Goal: Task Accomplishment & Management: Use online tool/utility

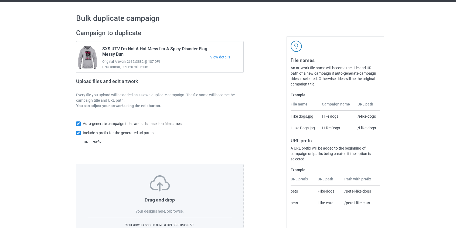
scroll to position [35, 0]
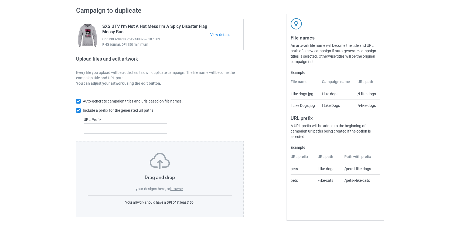
click at [175, 187] on label "browse" at bounding box center [176, 188] width 12 height 4
click at [0, 0] on input "browse" at bounding box center [0, 0] width 0 height 0
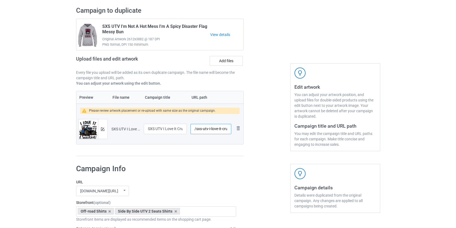
scroll to position [0, 21]
click at [200, 127] on input "/sxs-utv-i-love-it-cruisin-together" at bounding box center [211, 129] width 40 height 10
click at [215, 127] on input "/sxs-utv-i-love-it-cruisin-together" at bounding box center [211, 129] width 40 height 10
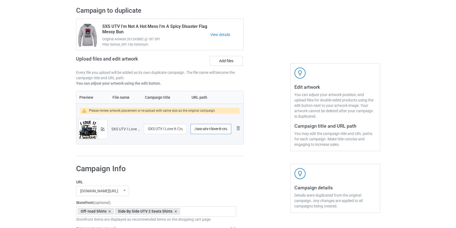
drag, startPoint x: 211, startPoint y: 127, endPoint x: 202, endPoint y: 126, distance: 9.0
click at [202, 126] on input "/sxs-utv-i-love-it-cruisin" at bounding box center [211, 129] width 40 height 10
click at [206, 128] on input "/sxs-it-cruisin" at bounding box center [211, 129] width 40 height 10
click at [100, 126] on div at bounding box center [102, 128] width 9 height 19
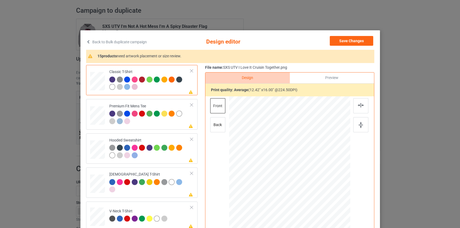
click at [134, 40] on link "Back to Bulk duplicate campaign" at bounding box center [116, 42] width 61 height 12
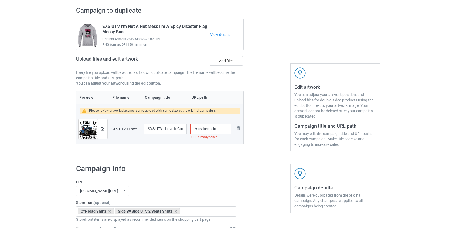
scroll to position [133, 0]
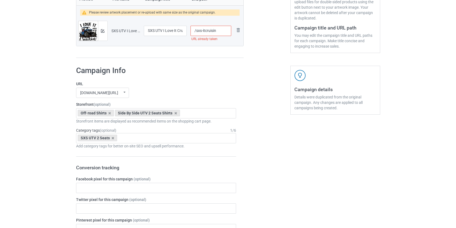
click at [201, 30] on input "/sxs-itcruisin" at bounding box center [211, 31] width 40 height 10
type input "/sxsitcruisin"
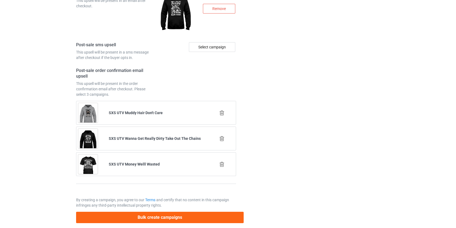
scroll to position [757, 0]
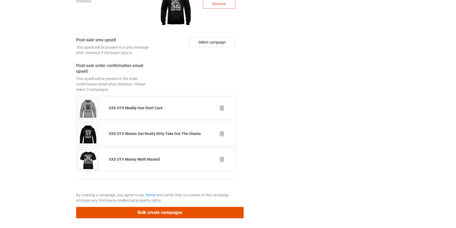
click at [162, 212] on button "Bulk create campaigns" at bounding box center [160, 212] width 168 height 11
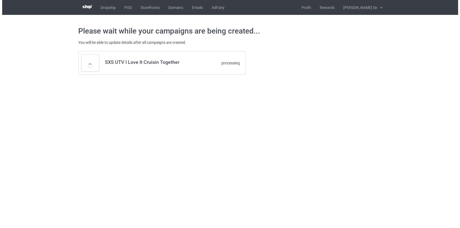
scroll to position [0, 0]
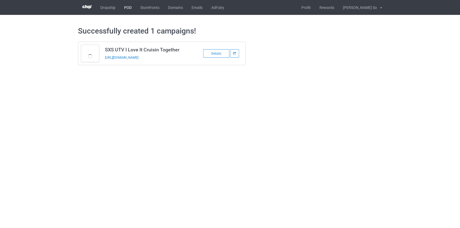
click at [130, 7] on link "POD" at bounding box center [128, 7] width 16 height 15
